Goal: Check status

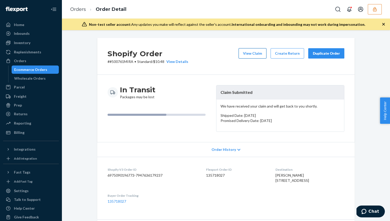
click at [259, 55] on button "View Claim" at bounding box center [253, 53] width 28 height 10
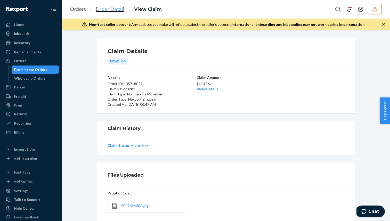
click at [117, 11] on link "Order Detail" at bounding box center [110, 9] width 29 height 6
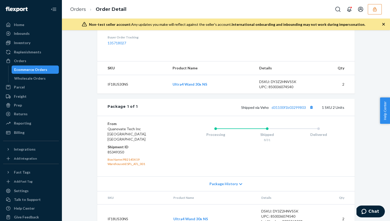
scroll to position [182, 0]
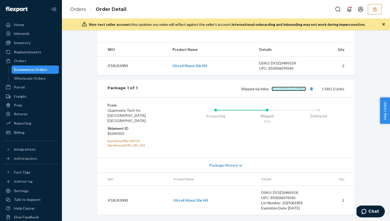
click at [281, 91] on link "d31100f1b03299803" at bounding box center [289, 89] width 34 height 4
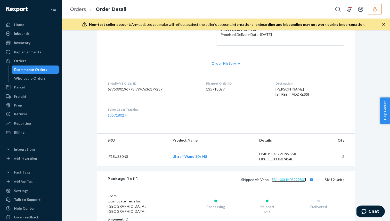
scroll to position [0, 0]
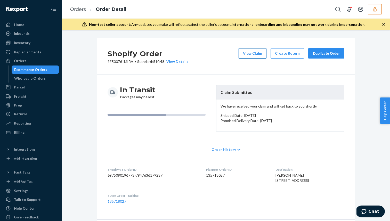
click at [258, 52] on button "View Claim" at bounding box center [253, 53] width 28 height 10
